Goal: Entertainment & Leisure: Consume media (video, audio)

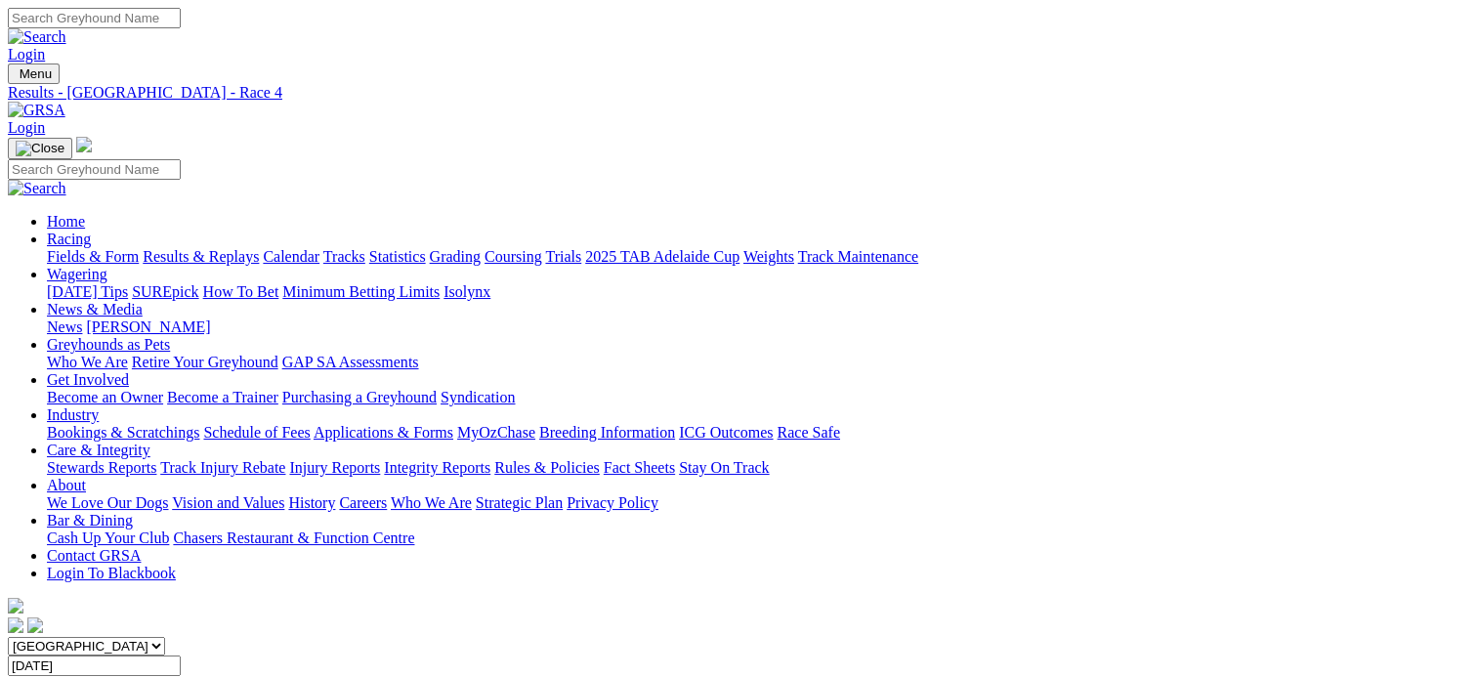
click at [222, 676] on div "SUMMARY 10 races" at bounding box center [739, 685] width 1462 height 18
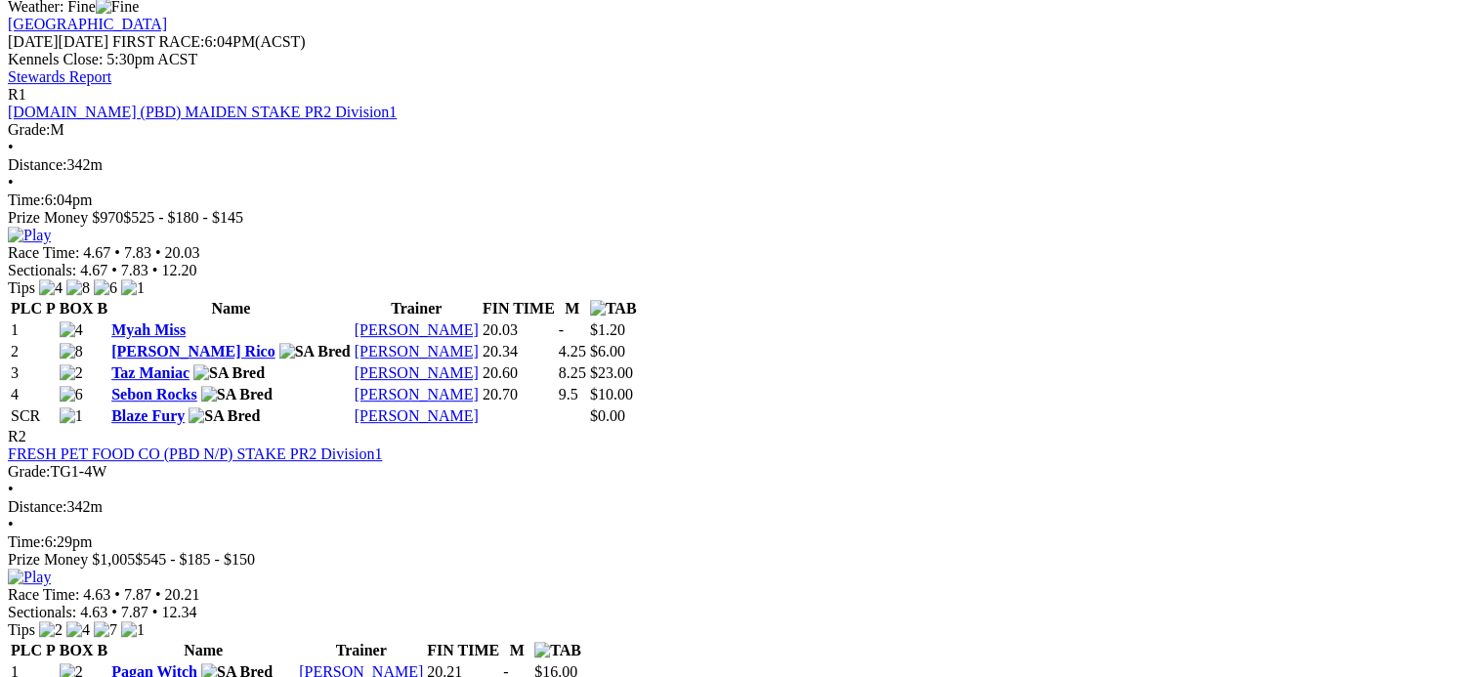
scroll to position [878, 0]
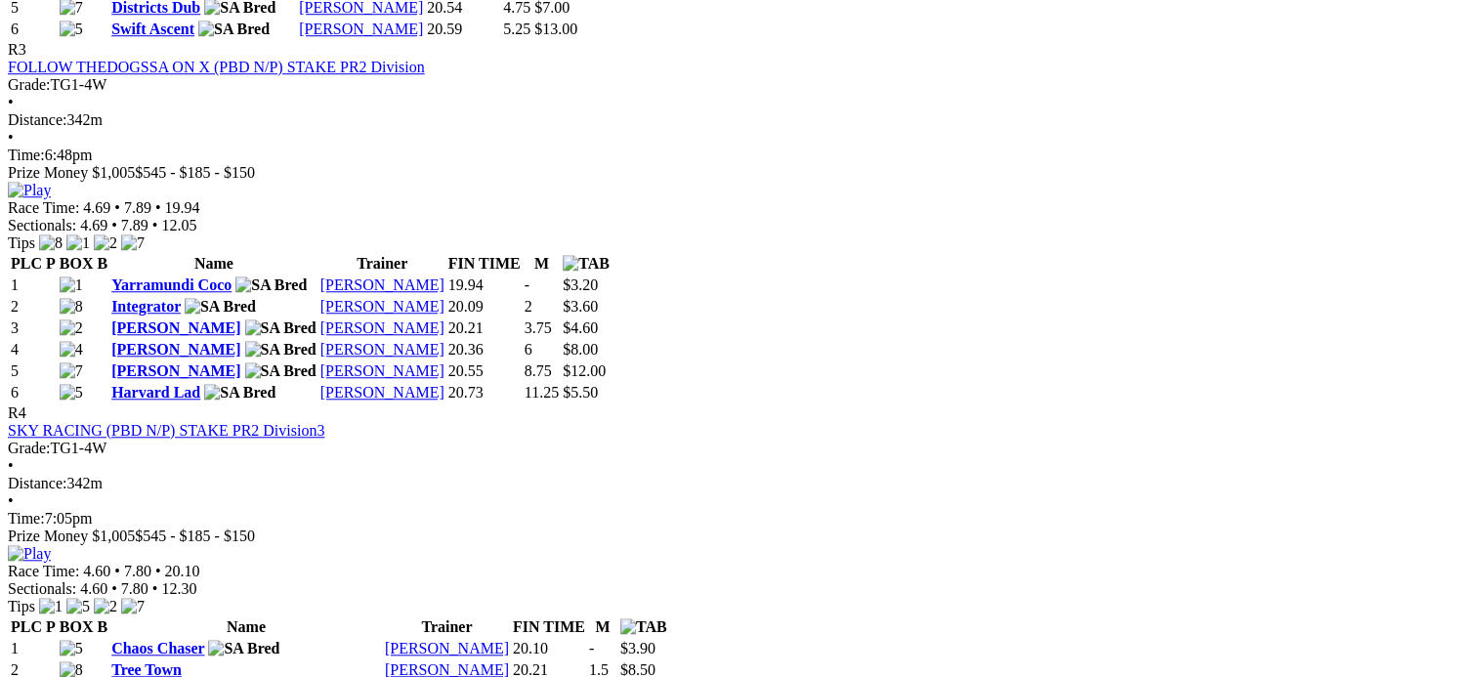
scroll to position [1827, 0]
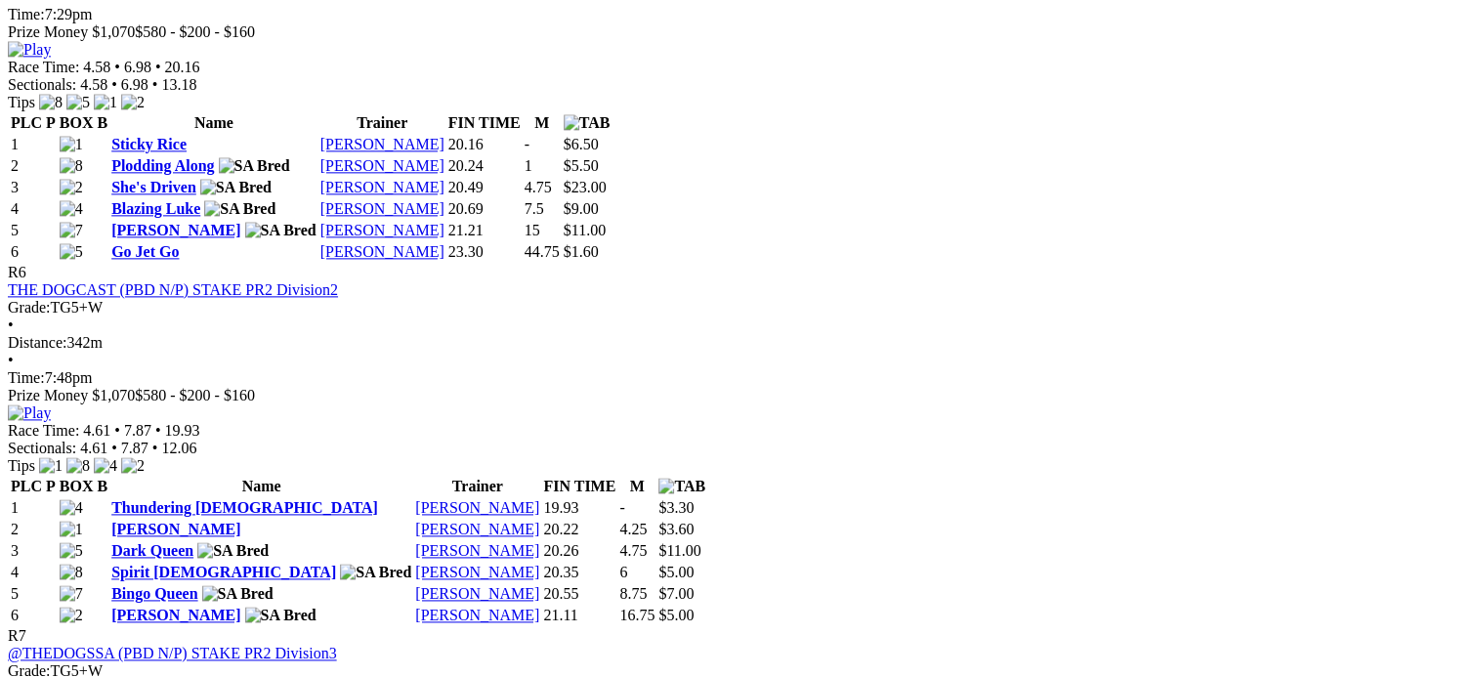
scroll to position [2489, 0]
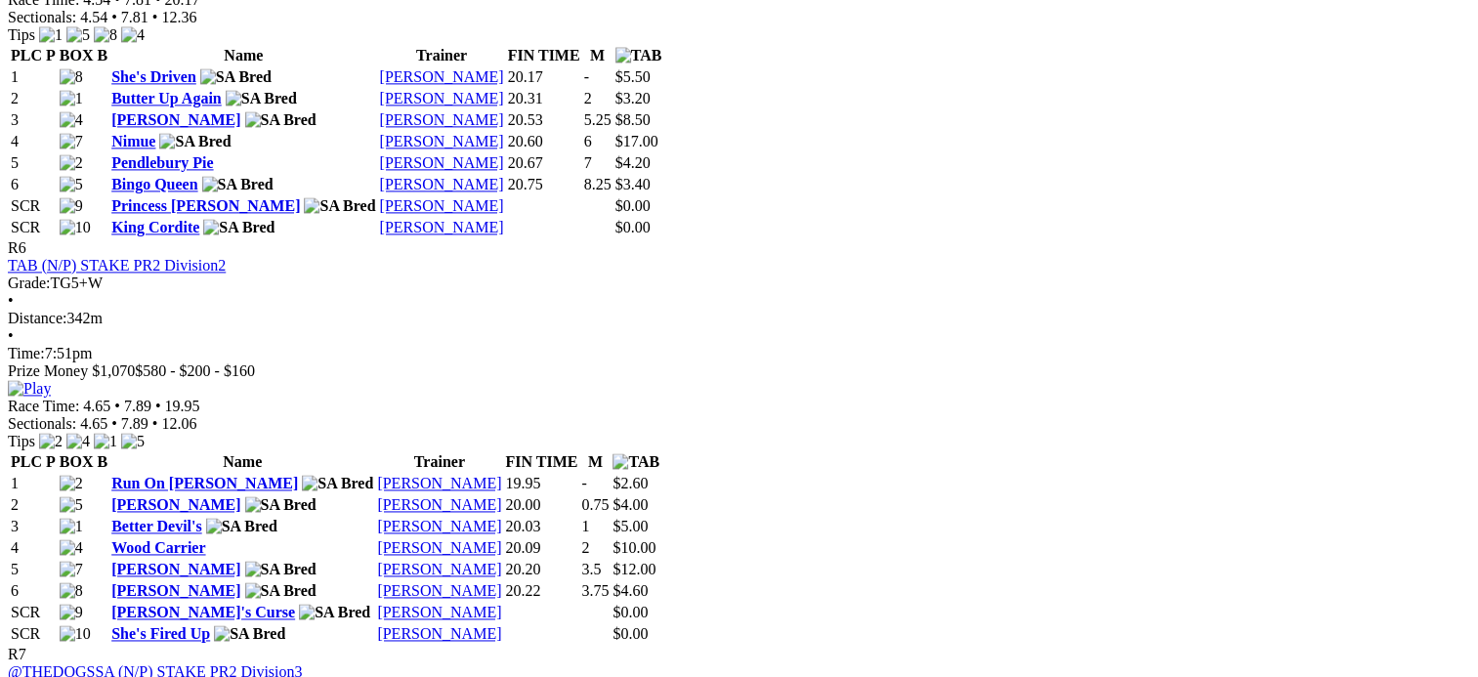
scroll to position [2678, 0]
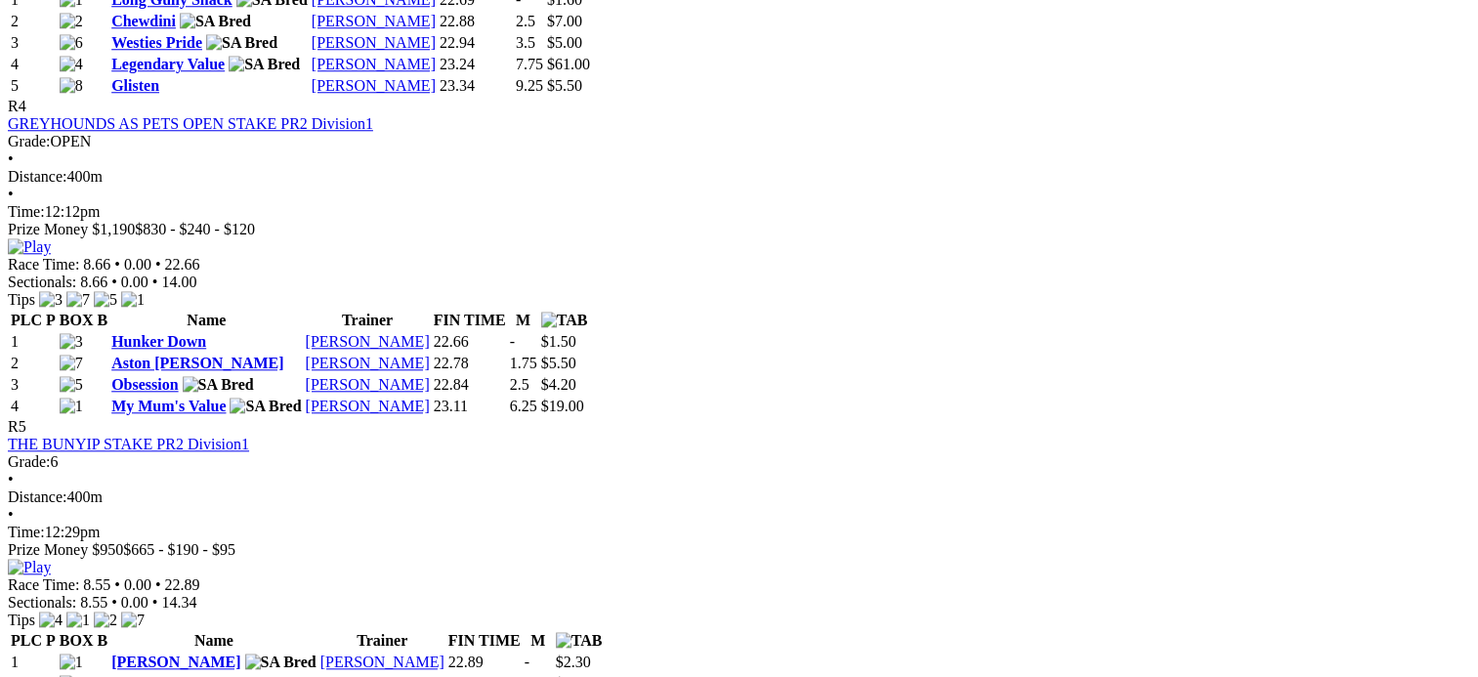
scroll to position [1873, 0]
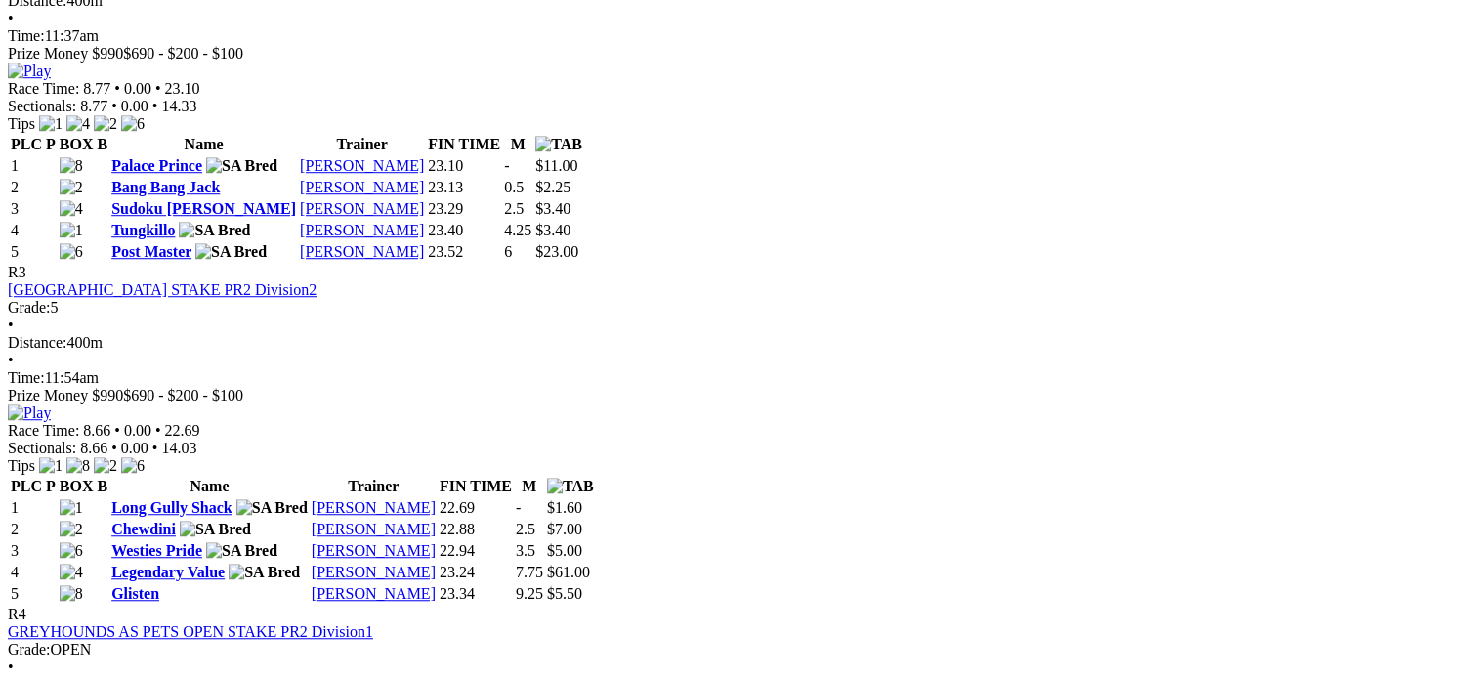
scroll to position [1365, 0]
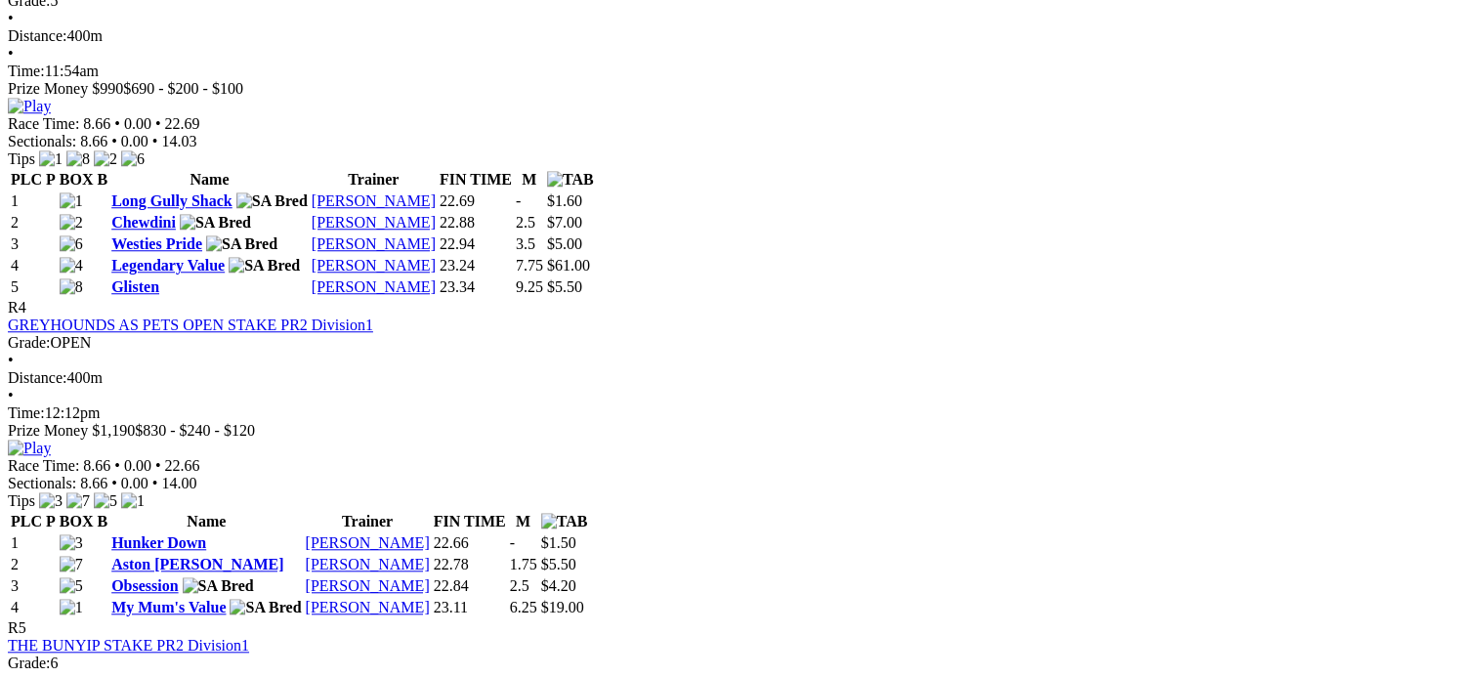
scroll to position [1835, 0]
